Goal: Download file/media

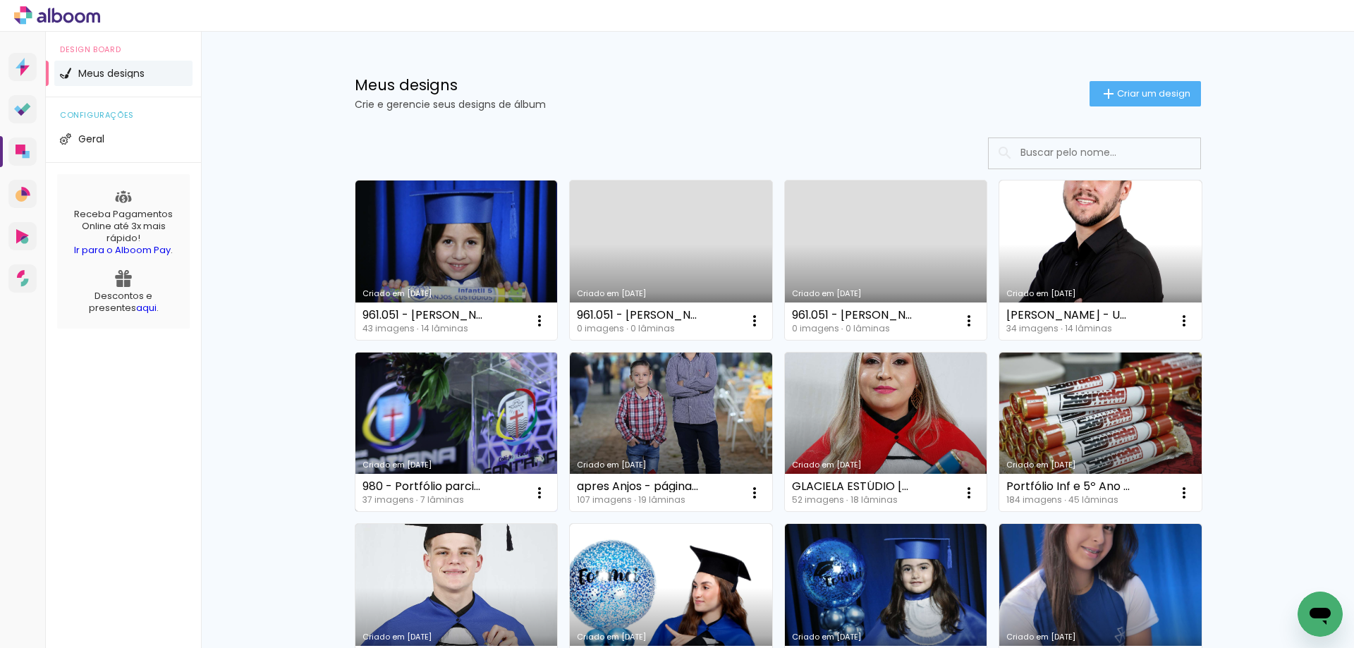
click at [489, 440] on link "Criado em [DATE]" at bounding box center [456, 432] width 202 height 159
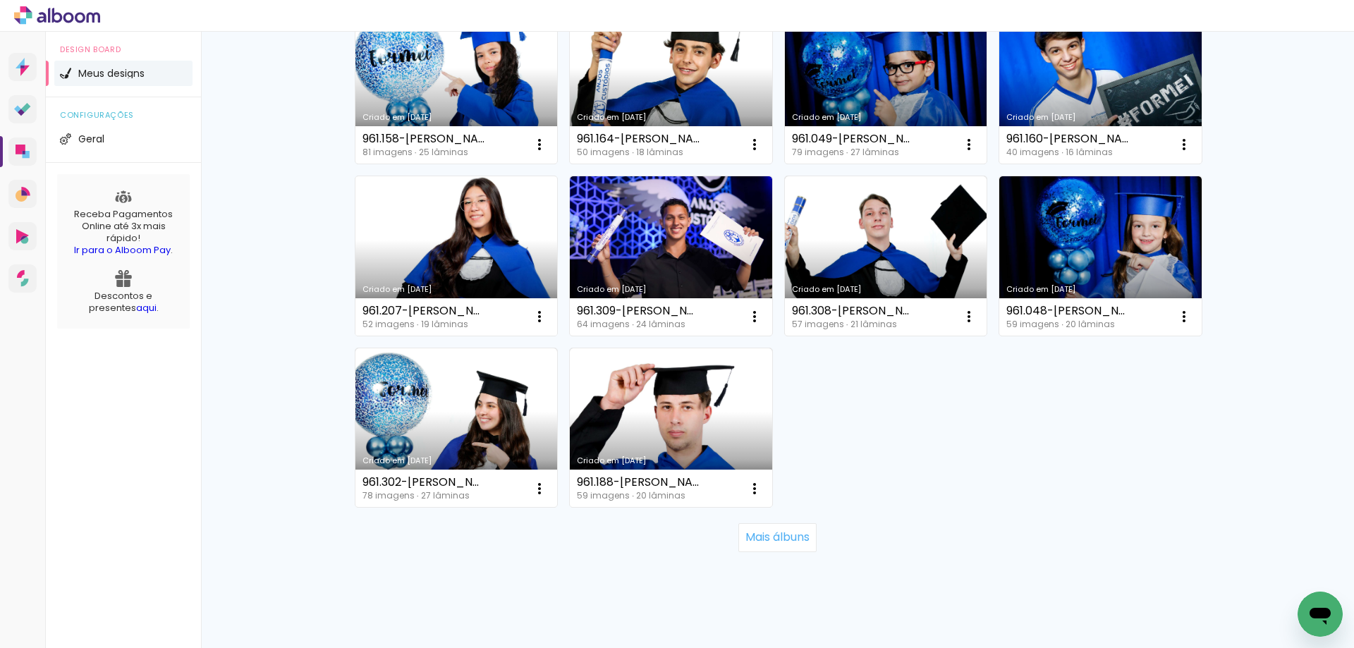
scroll to position [883, 0]
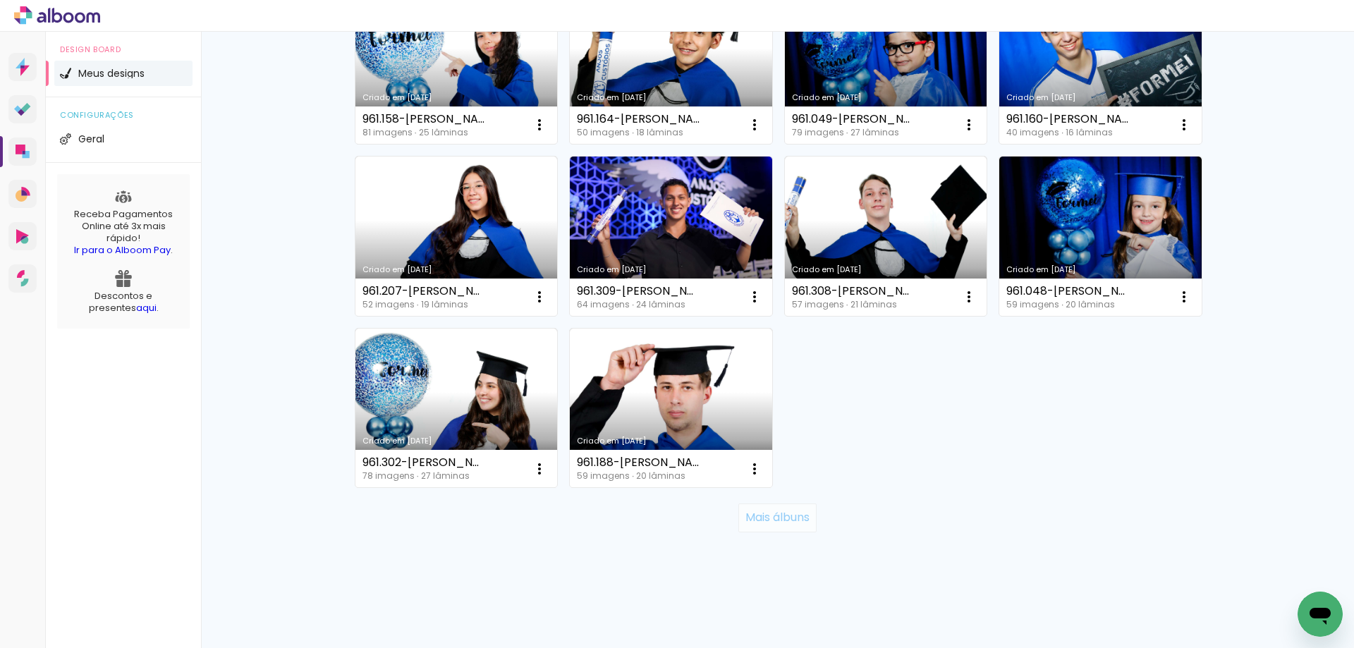
click at [0, 0] on slot "Mais álbuns" at bounding box center [0, 0] width 0 height 0
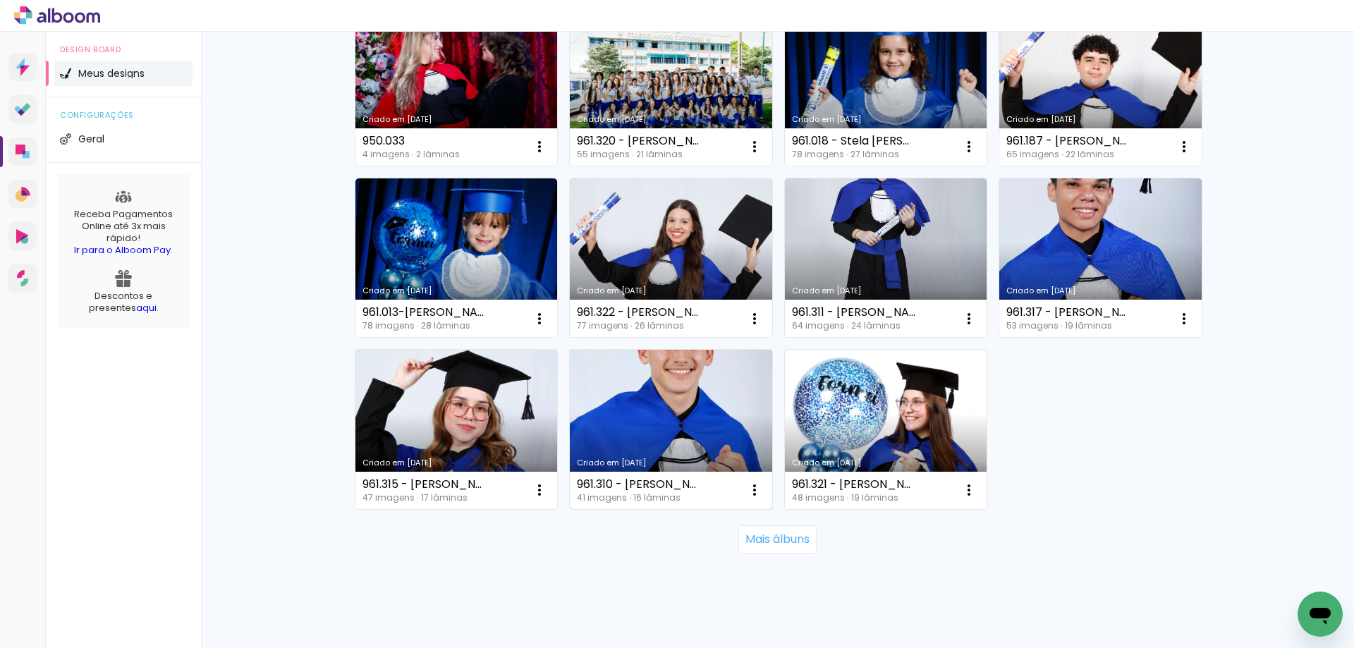
scroll to position [1913, 0]
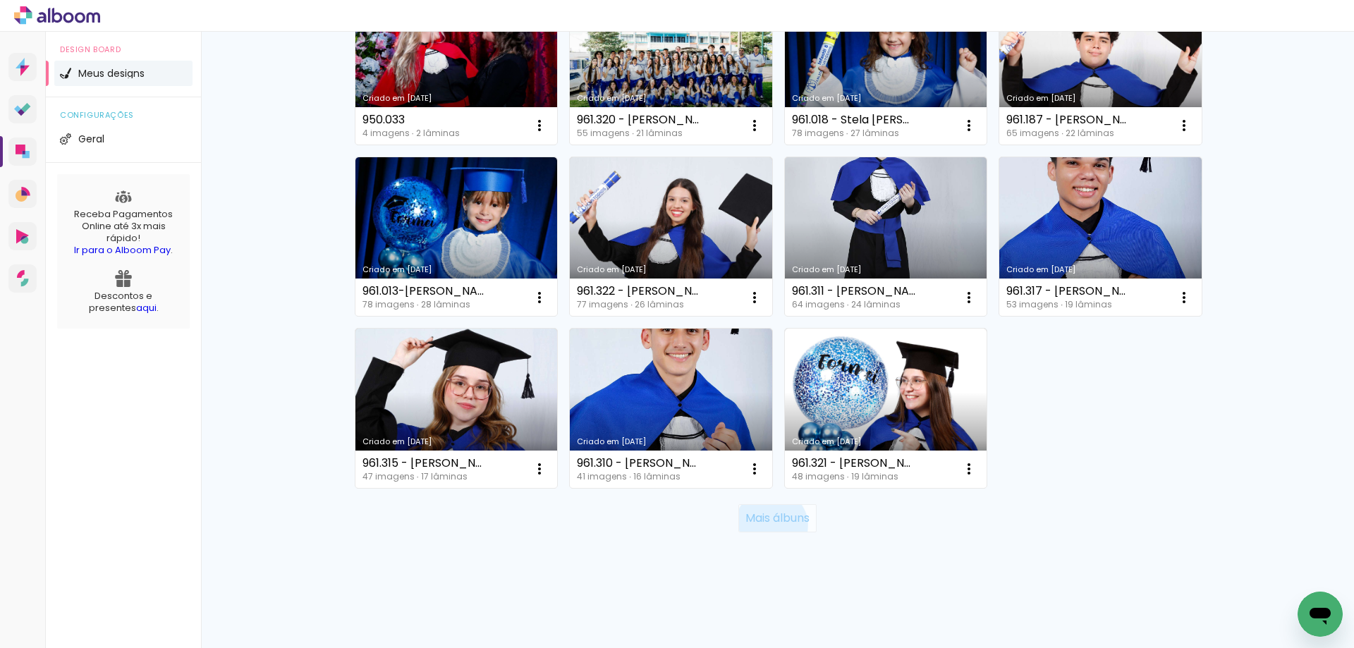
click at [0, 0] on slot "Mais álbuns" at bounding box center [0, 0] width 0 height 0
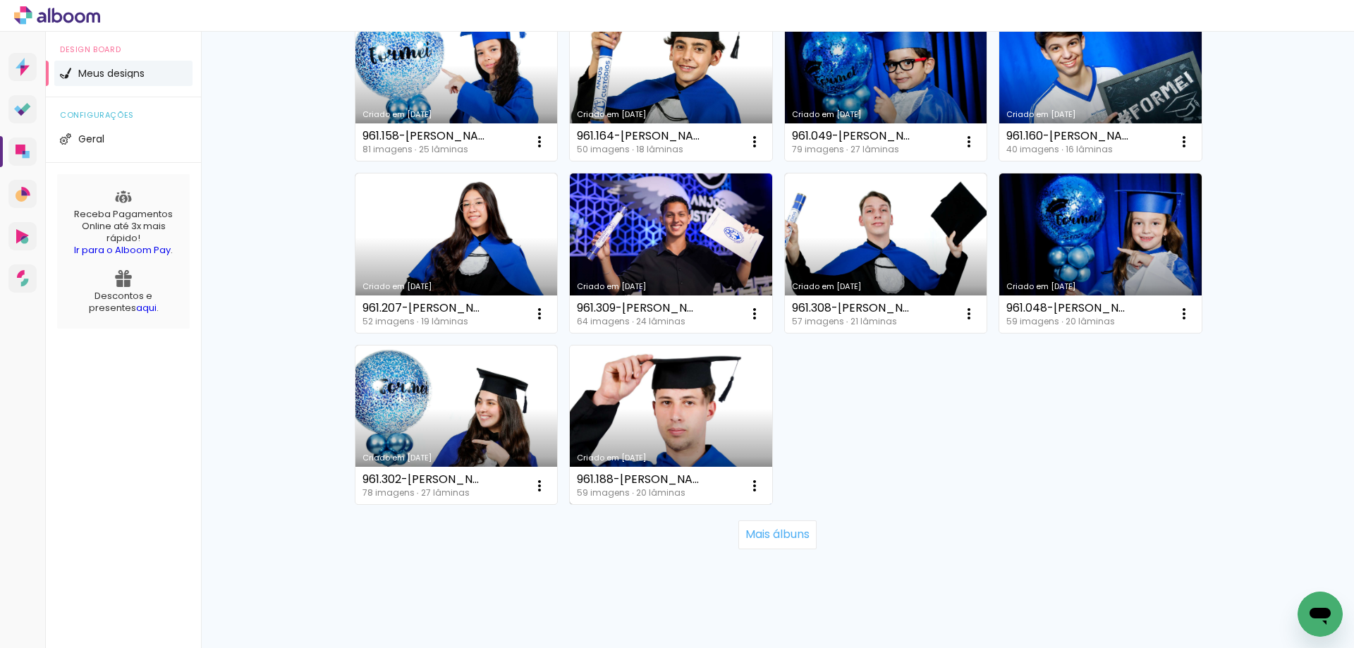
scroll to position [883, 0]
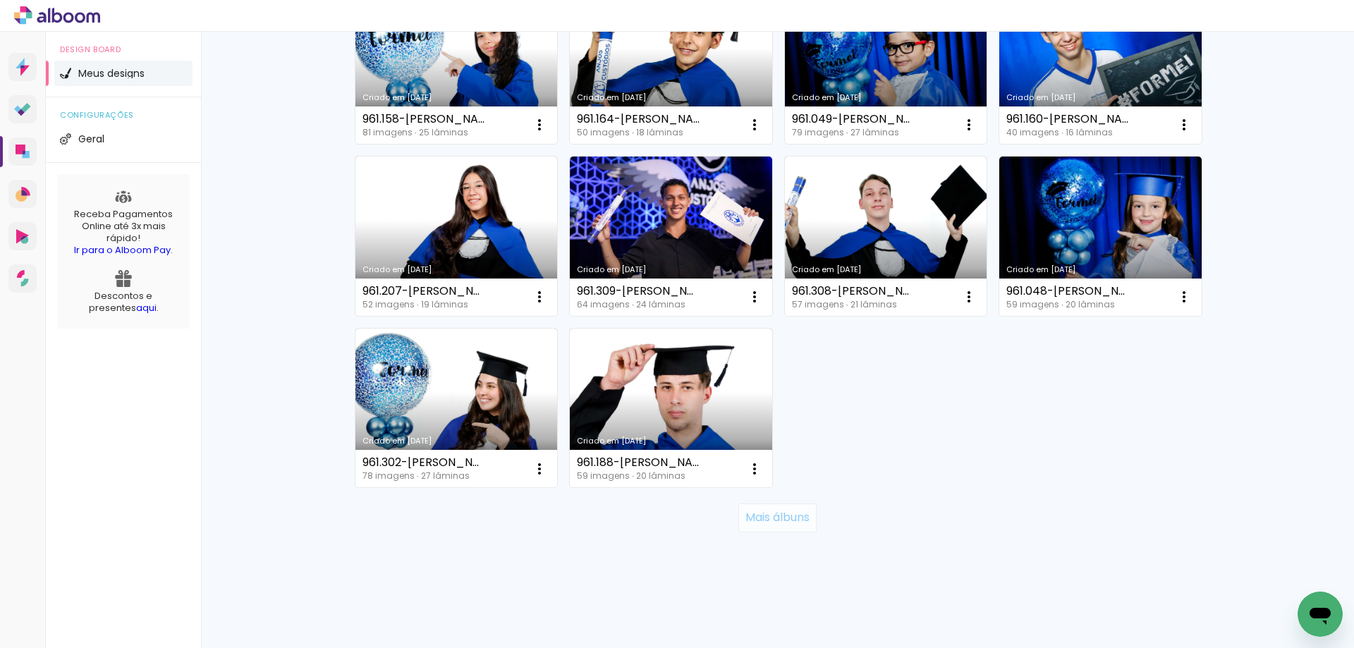
click at [0, 0] on slot "Mais álbuns" at bounding box center [0, 0] width 0 height 0
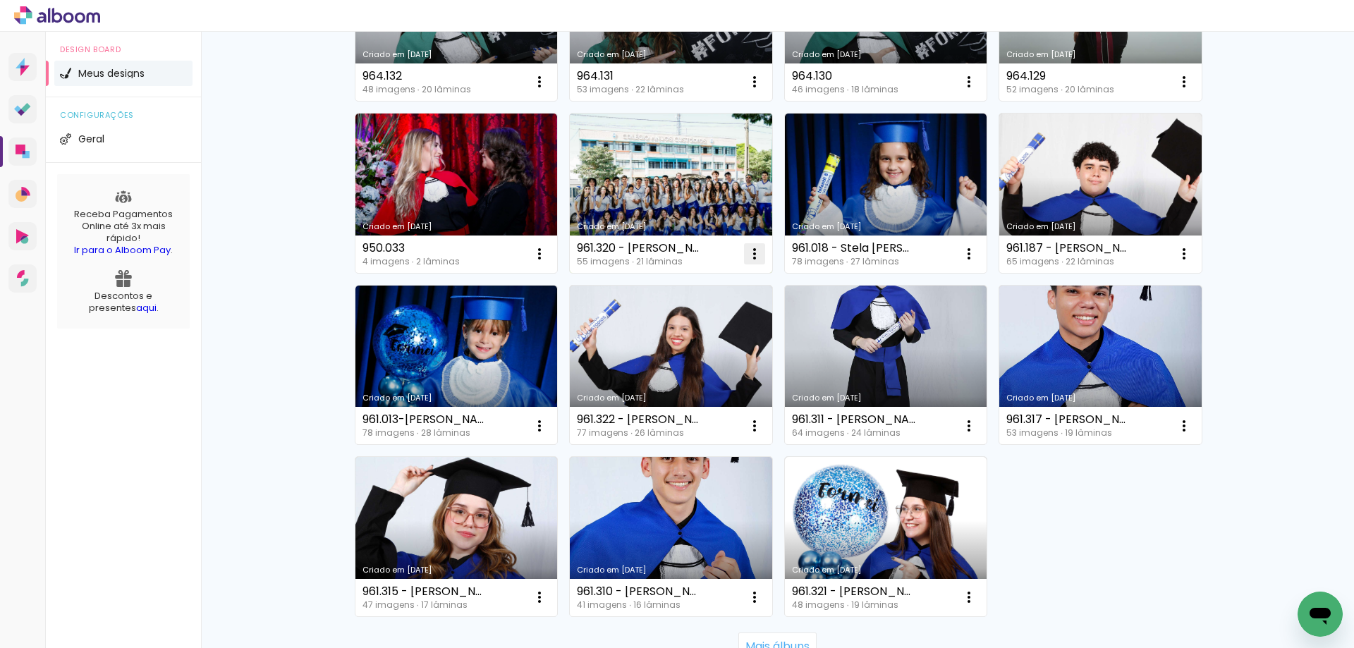
scroll to position [1842, 0]
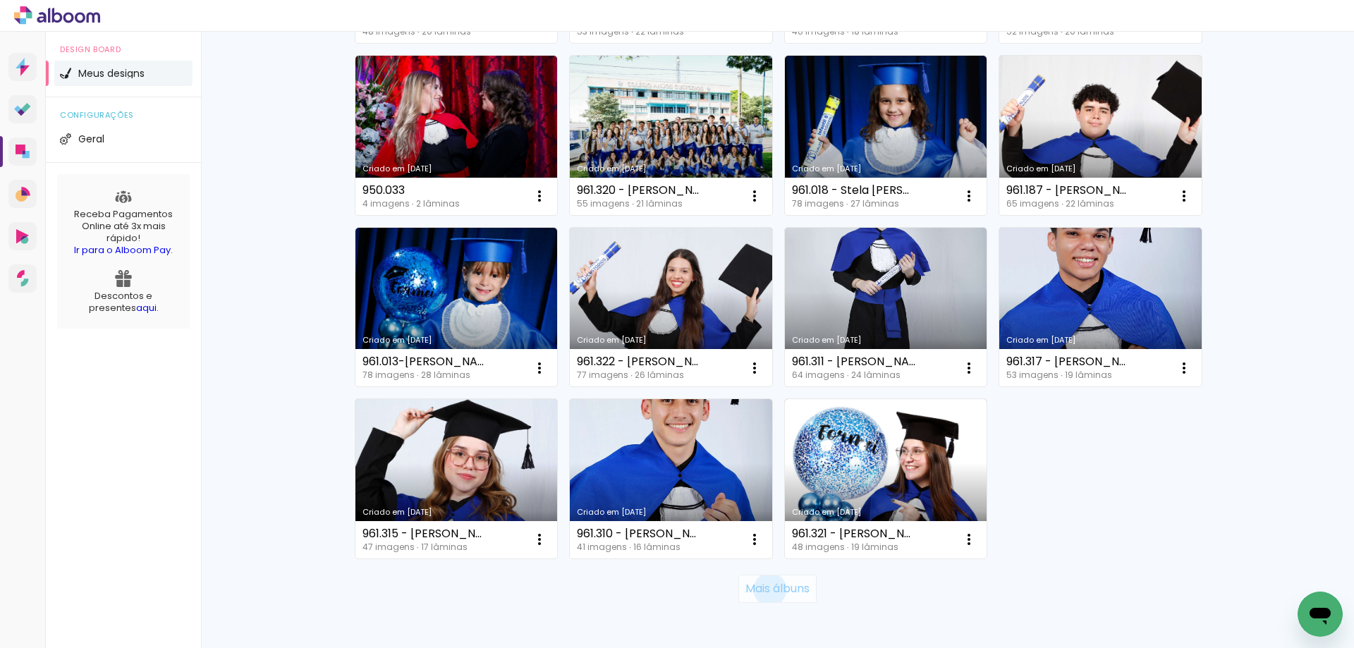
click at [0, 0] on slot "Mais álbuns" at bounding box center [0, 0] width 0 height 0
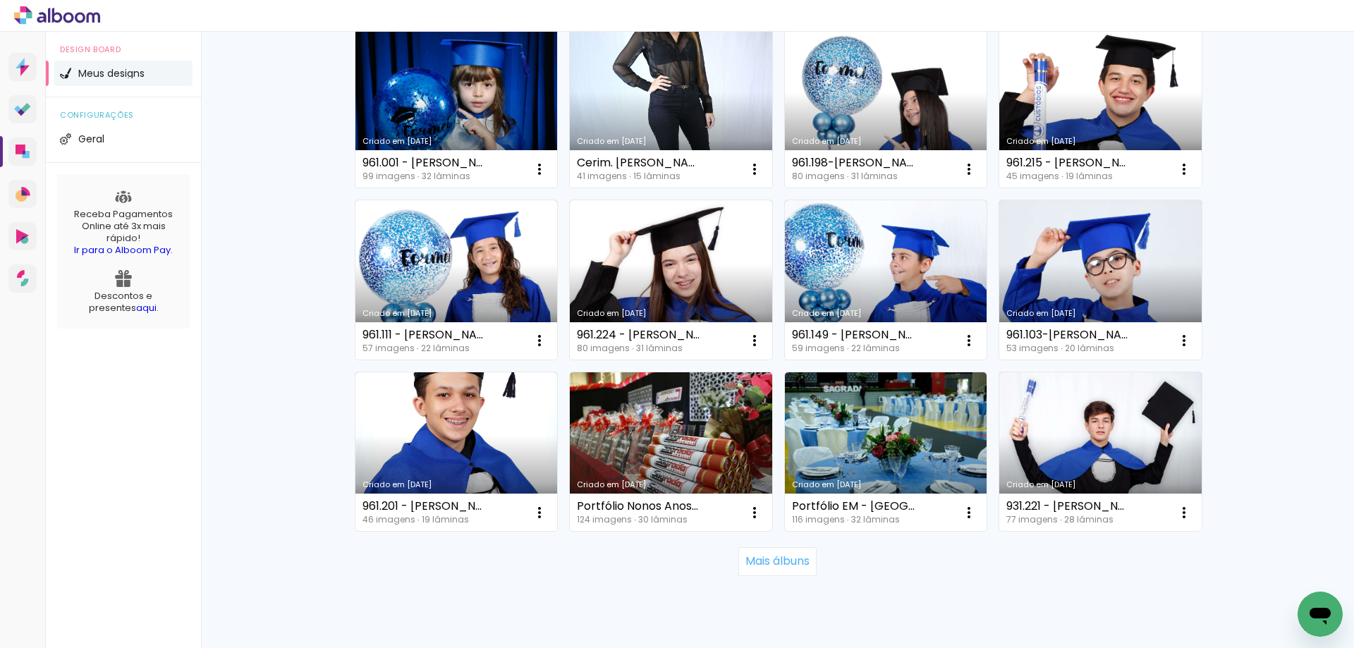
scroll to position [2944, 0]
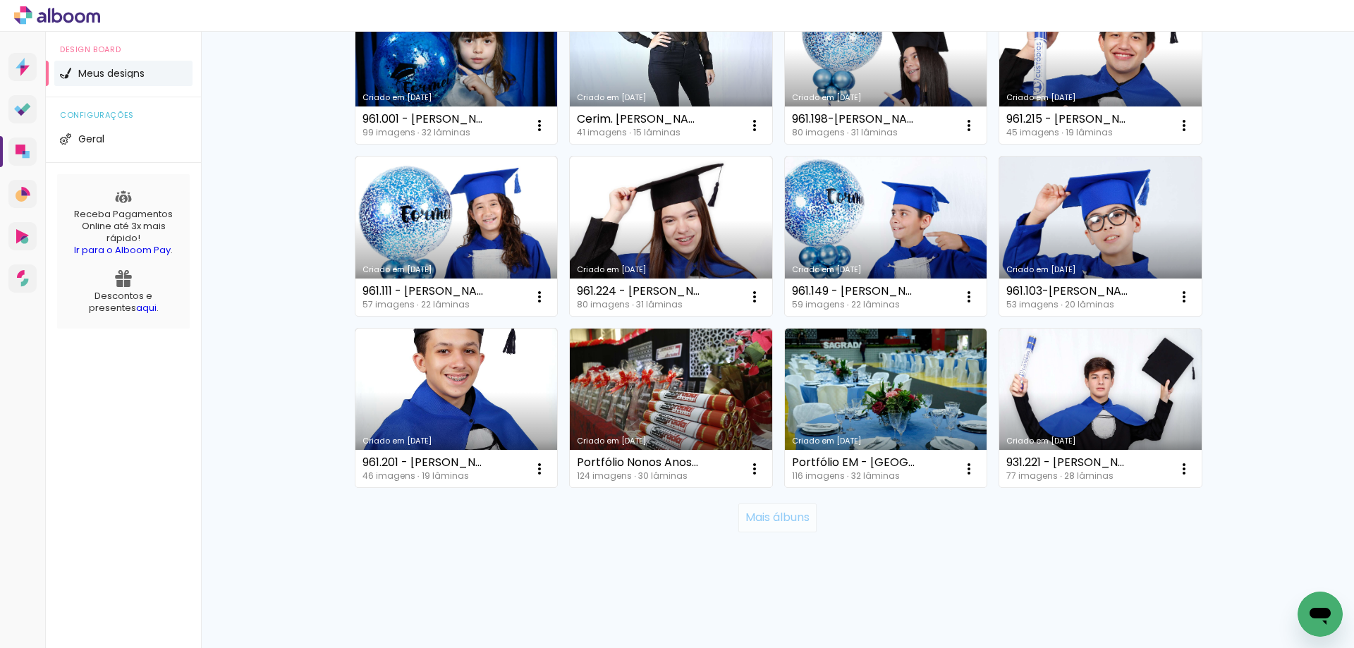
click at [0, 0] on slot "Mais álbuns" at bounding box center [0, 0] width 0 height 0
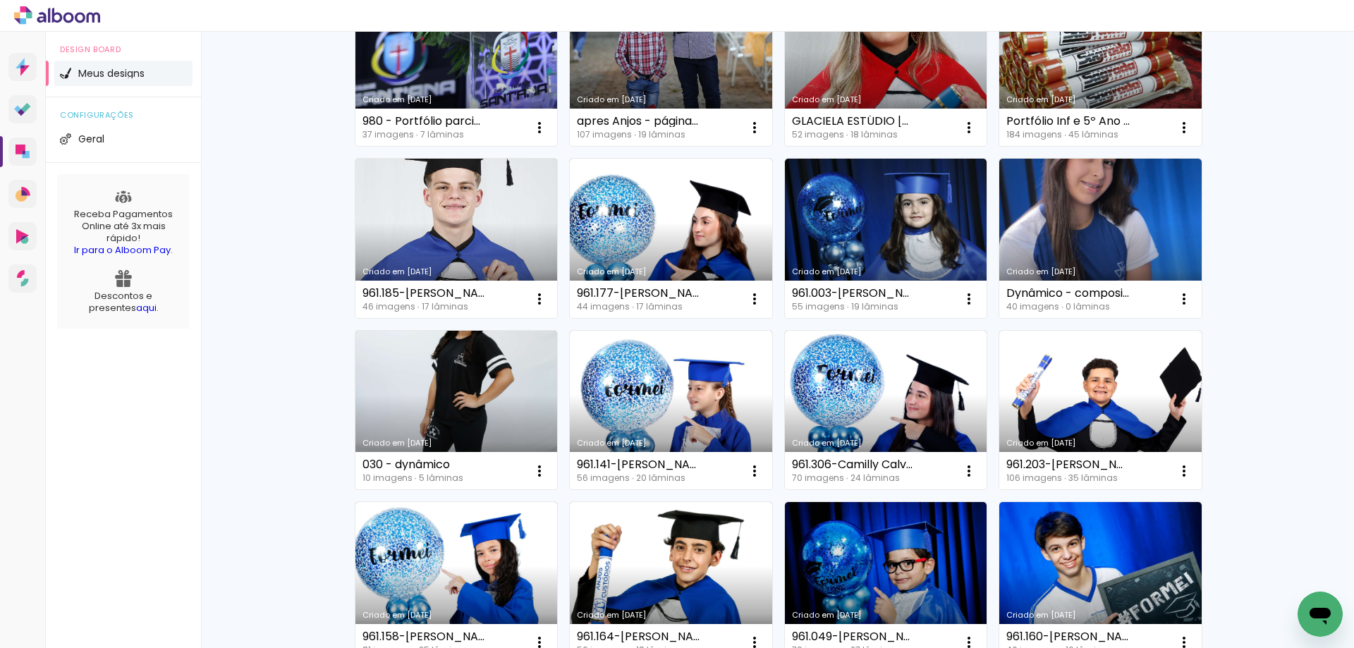
scroll to position [405, 0]
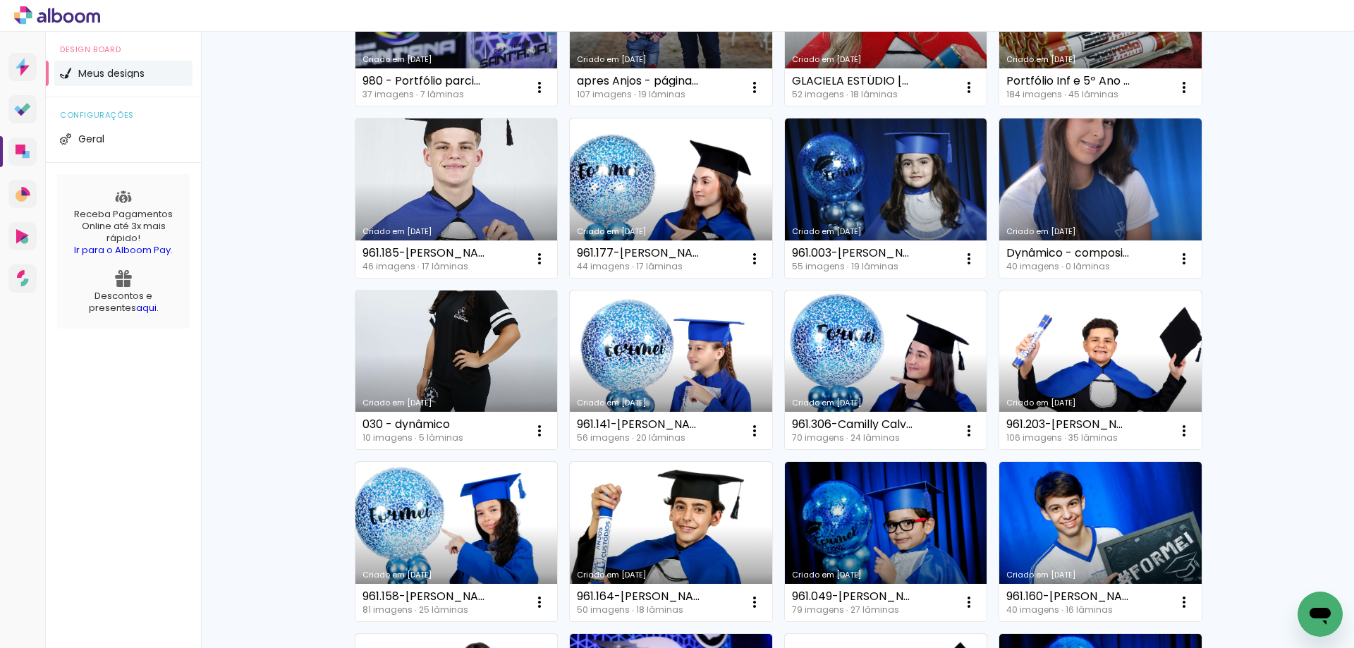
click at [443, 374] on link "Criado em 22/07/25" at bounding box center [456, 370] width 202 height 159
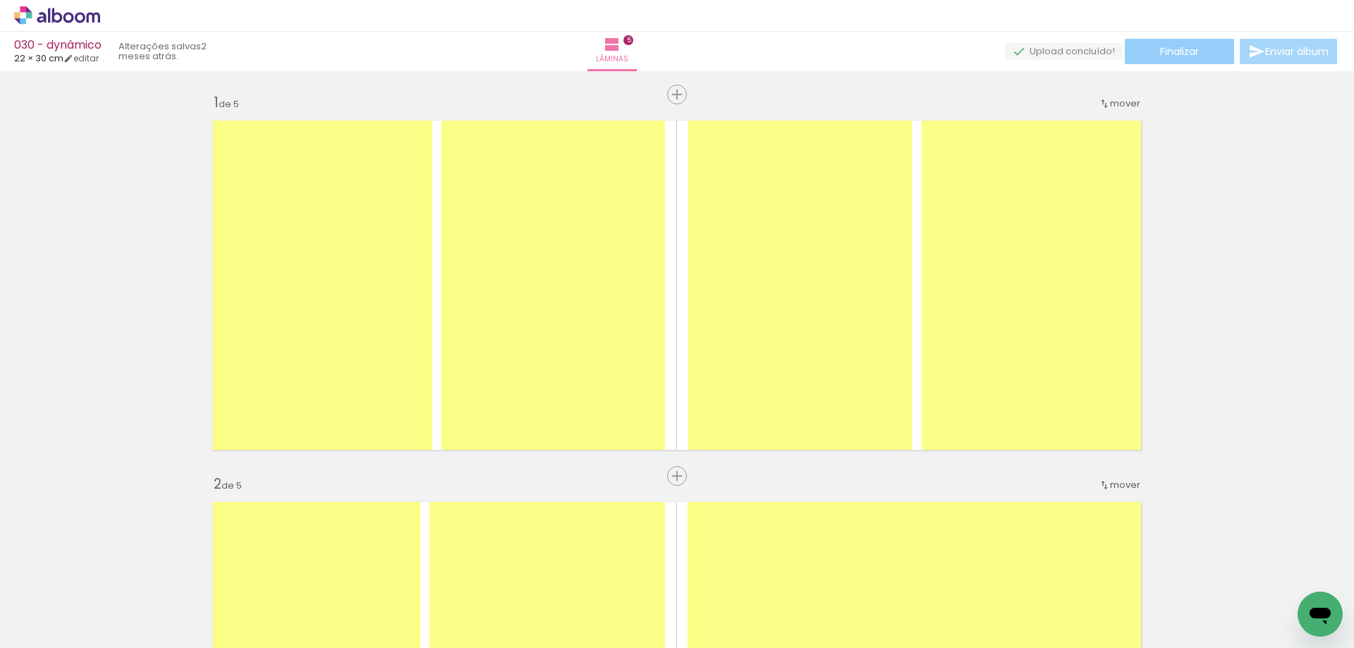
click at [1181, 51] on span "Finalizar" at bounding box center [1179, 52] width 39 height 10
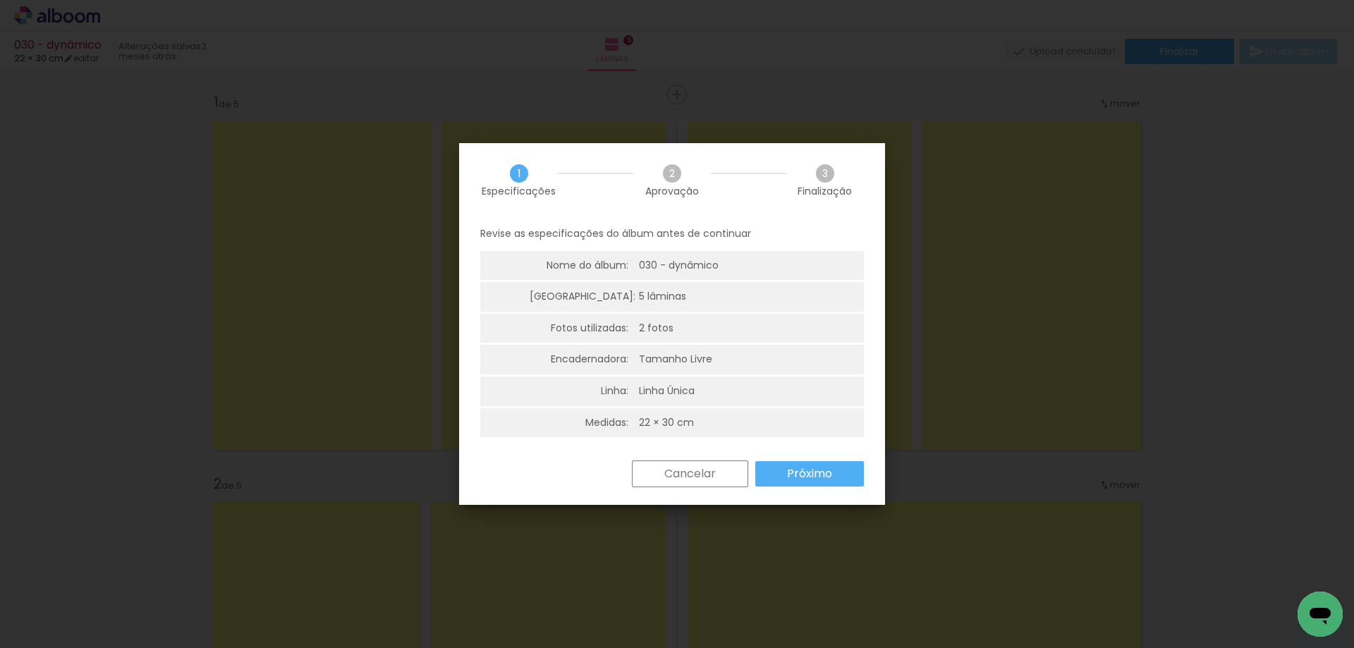
click at [0, 0] on slot "Próximo" at bounding box center [0, 0] width 0 height 0
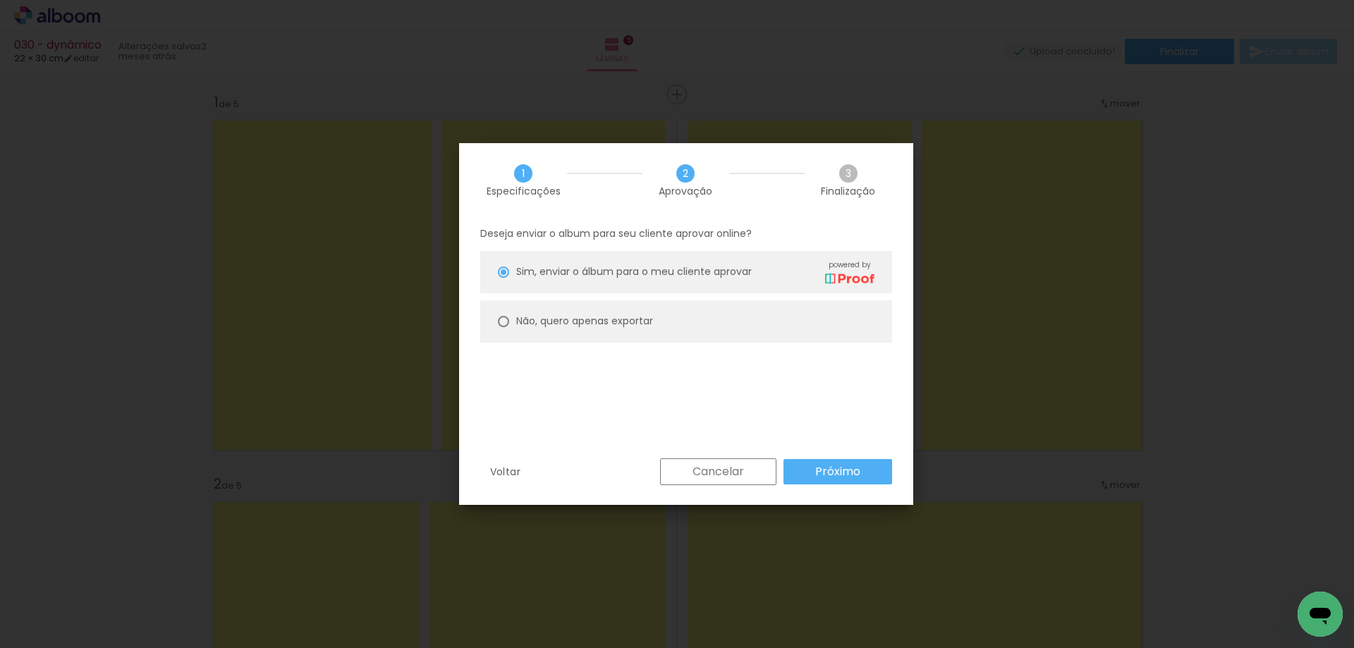
click at [0, 0] on slot "Não, quero apenas exportar" at bounding box center [0, 0] width 0 height 0
type paper-radio-button "on"
click at [0, 0] on slot "Próximo" at bounding box center [0, 0] width 0 height 0
type input "Alta, 300 DPI"
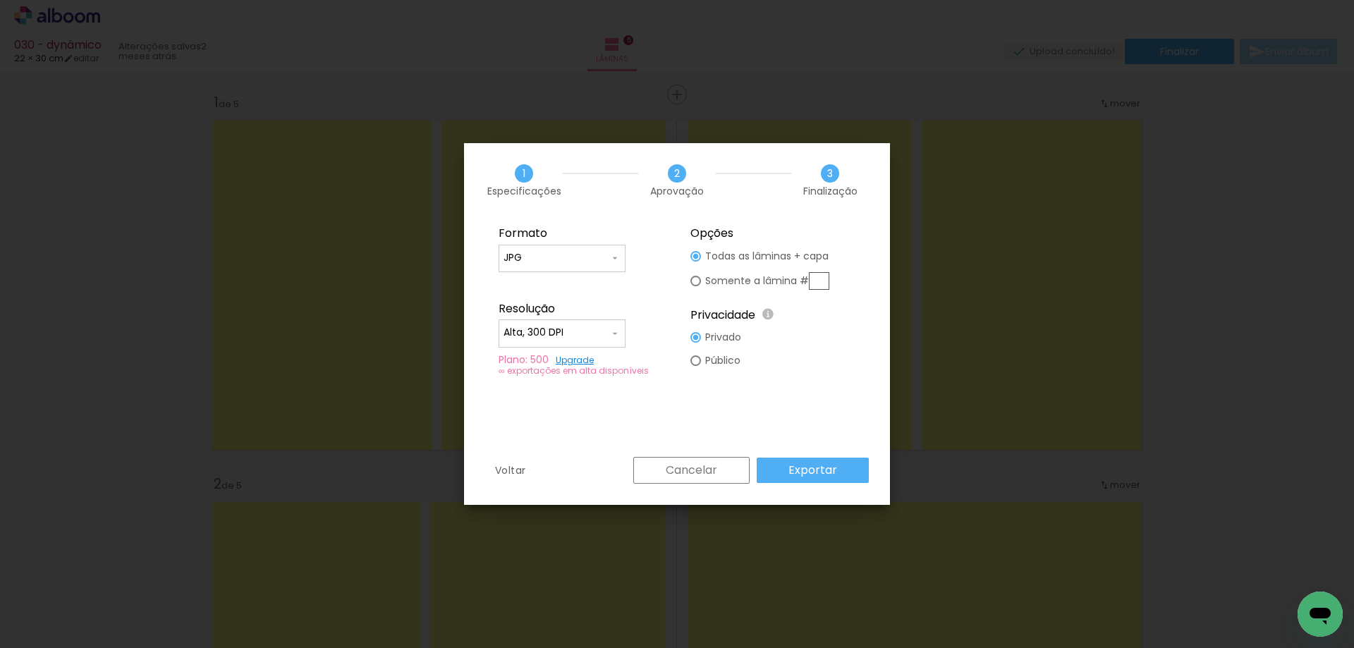
click at [0, 0] on slot "Exportar" at bounding box center [0, 0] width 0 height 0
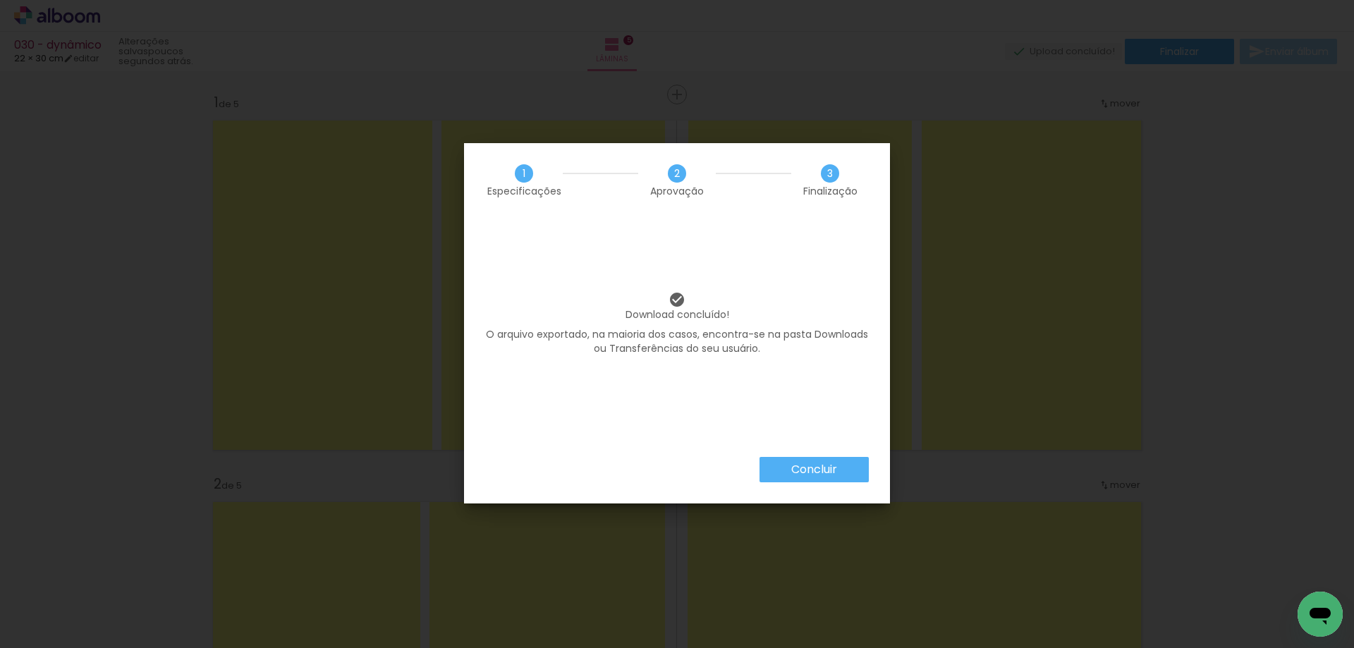
click at [0, 0] on slot "Concluir" at bounding box center [0, 0] width 0 height 0
